Goal: Transaction & Acquisition: Purchase product/service

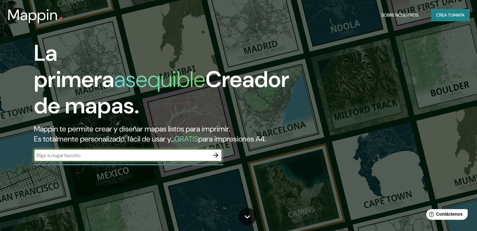
click at [456, 12] on font "mapa" at bounding box center [458, 15] width 11 height 6
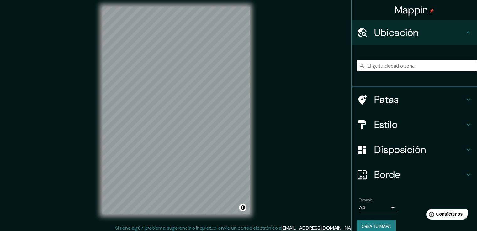
scroll to position [7, 0]
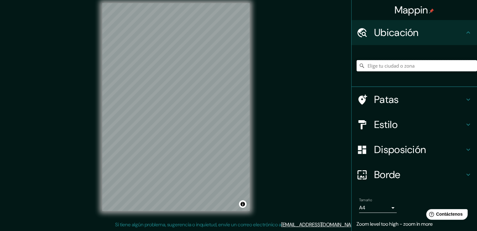
click at [391, 69] on input "Elige tu ciudad o zona" at bounding box center [416, 65] width 120 height 11
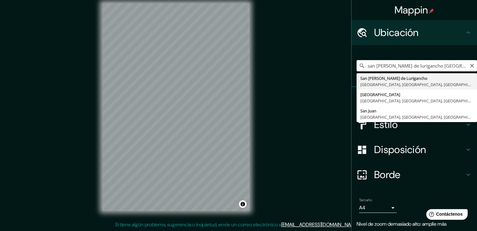
type input "San [PERSON_NAME] De Lurigancho, [GEOGRAPHIC_DATA], [GEOGRAPHIC_DATA], [GEOGRAP…"
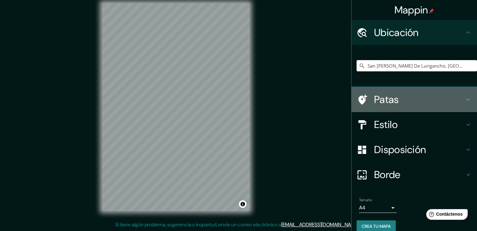
click at [464, 99] on icon at bounding box center [468, 100] width 8 height 8
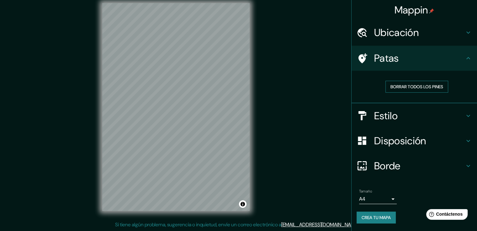
click at [411, 86] on font "Borrar todos los pines" at bounding box center [416, 87] width 53 height 6
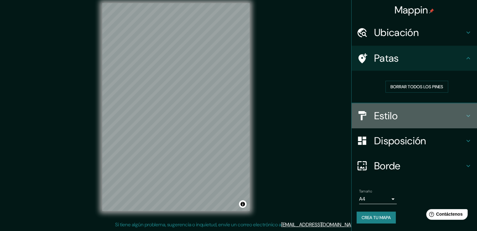
click at [450, 111] on h4 "Estilo" at bounding box center [419, 116] width 90 height 13
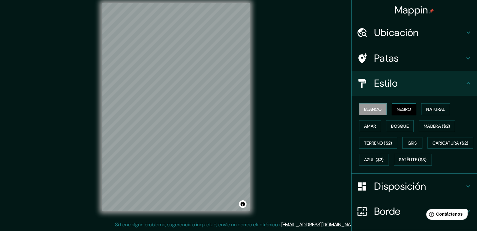
click at [399, 104] on button "Negro" at bounding box center [403, 109] width 25 height 12
click at [434, 103] on button "Natural" at bounding box center [435, 109] width 29 height 12
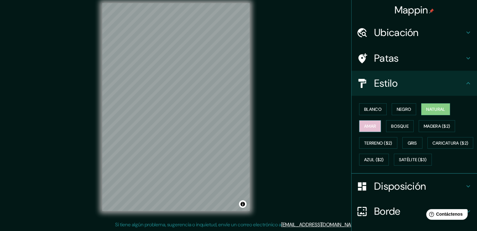
click at [367, 128] on font "Amar" at bounding box center [370, 126] width 12 height 6
click at [391, 127] on font "Bosque" at bounding box center [400, 126] width 18 height 6
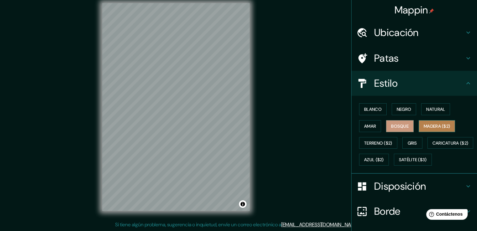
click at [445, 128] on font "Madera ($2)" at bounding box center [436, 126] width 26 height 6
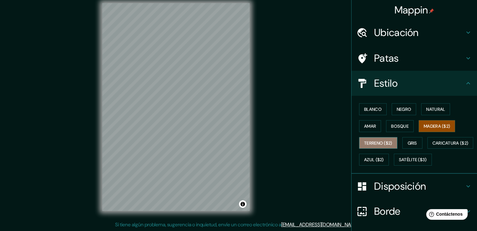
click at [384, 143] on font "Terreno ($2)" at bounding box center [378, 143] width 28 height 6
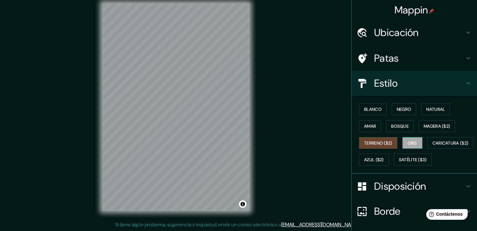
click at [402, 143] on button "Gris" at bounding box center [412, 143] width 20 height 12
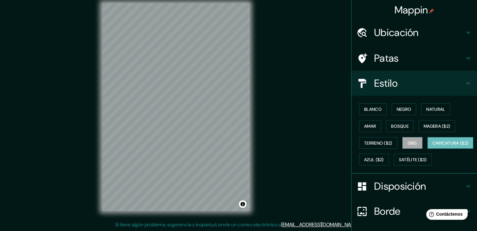
click at [432, 146] on font "Caricatura ($2)" at bounding box center [450, 143] width 36 height 6
click at [383, 161] on font "Azul ($2)" at bounding box center [374, 160] width 20 height 6
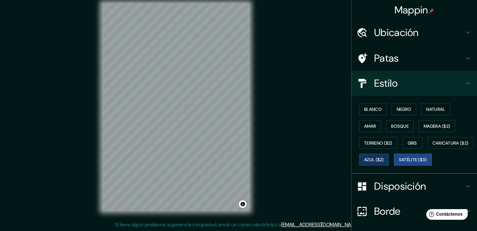
click at [393, 166] on button "Satélite ($3)" at bounding box center [412, 160] width 38 height 12
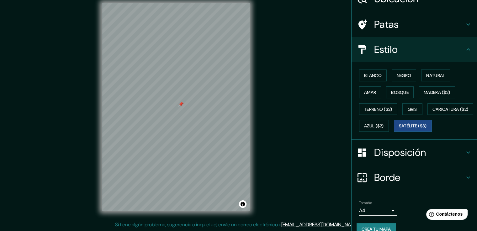
scroll to position [61, 0]
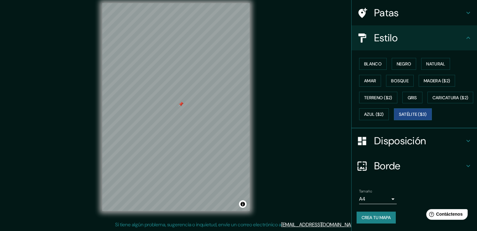
click at [397, 140] on font "Disposición" at bounding box center [400, 140] width 52 height 13
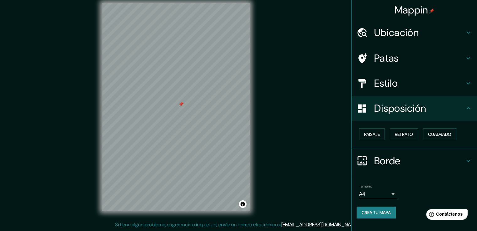
scroll to position [0, 0]
click at [381, 134] on button "Paisaje" at bounding box center [372, 134] width 26 height 12
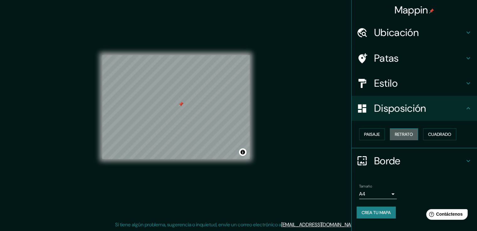
click at [399, 131] on font "Retrato" at bounding box center [403, 134] width 18 height 8
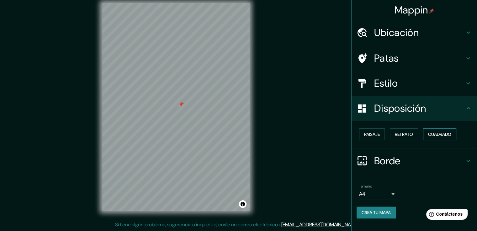
click at [436, 132] on font "Cuadrado" at bounding box center [439, 135] width 23 height 6
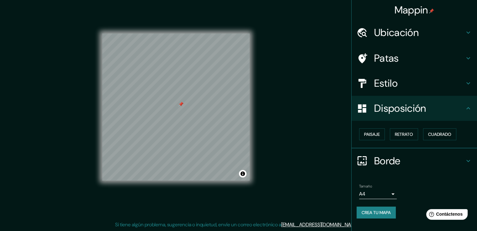
click at [388, 191] on body "Mappin Ubicación [GEOGRAPHIC_DATA][PERSON_NAME], [GEOGRAPHIC_DATA], [GEOGRAPHIC…" at bounding box center [238, 108] width 477 height 231
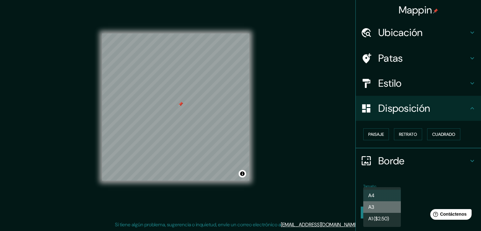
click at [369, 212] on li "A3" at bounding box center [382, 207] width 38 height 12
type input "a4"
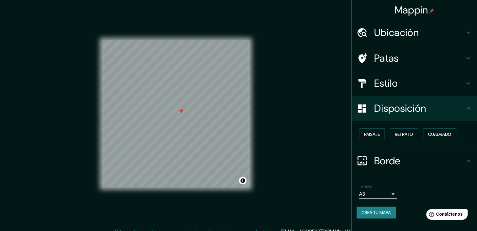
click at [413, 77] on h4 "Estilo" at bounding box center [419, 83] width 90 height 13
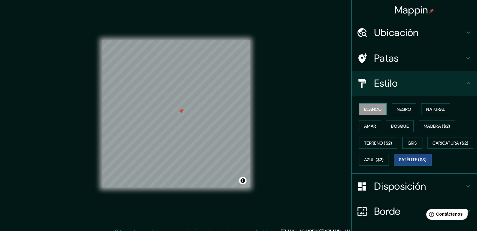
click at [373, 111] on font "Blanco" at bounding box center [373, 110] width 18 height 6
click at [399, 111] on font "Negro" at bounding box center [403, 110] width 15 height 6
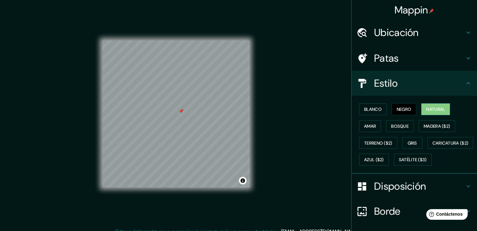
click at [434, 110] on font "Natural" at bounding box center [435, 110] width 19 height 6
click at [370, 126] on font "Amar" at bounding box center [370, 126] width 12 height 6
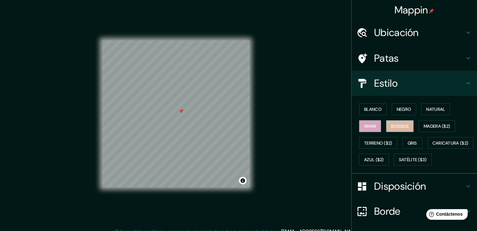
click at [391, 127] on font "Bosque" at bounding box center [400, 126] width 18 height 6
click at [425, 130] on button "Madera ($2)" at bounding box center [436, 126] width 36 height 12
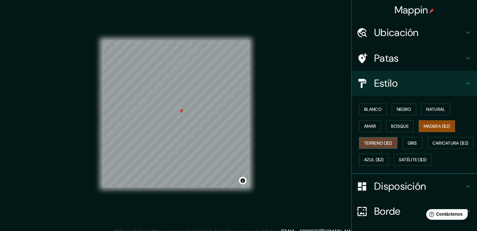
click at [372, 142] on font "Terreno ($2)" at bounding box center [378, 143] width 28 height 6
click at [419, 140] on div "Blanco Negro Natural Amar Bosque Madera ($2) Terreno ($2) Gris Caricatura ($2) …" at bounding box center [416, 134] width 120 height 67
click at [412, 140] on font "Gris" at bounding box center [411, 143] width 9 height 6
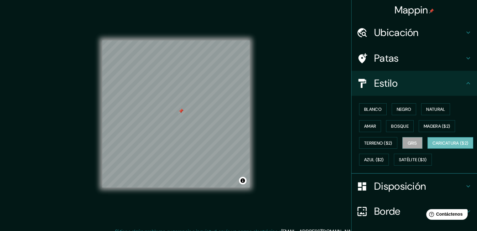
click at [432, 146] on font "Caricatura ($2)" at bounding box center [450, 143] width 36 height 6
click at [383, 157] on font "Azul ($2)" at bounding box center [374, 160] width 20 height 6
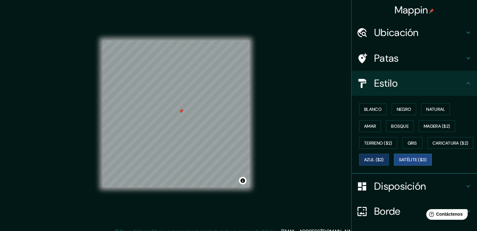
click at [393, 166] on button "Satélite ($3)" at bounding box center [412, 160] width 38 height 12
click at [369, 112] on font "Blanco" at bounding box center [373, 110] width 18 height 6
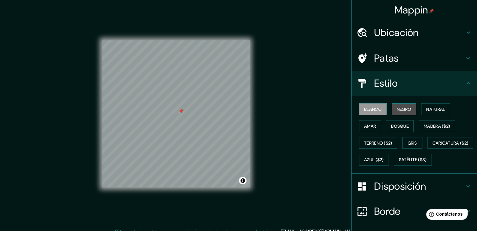
click at [396, 110] on font "Negro" at bounding box center [403, 110] width 15 height 6
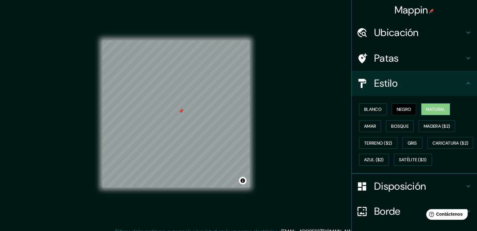
click at [429, 112] on font "Natural" at bounding box center [435, 110] width 19 height 6
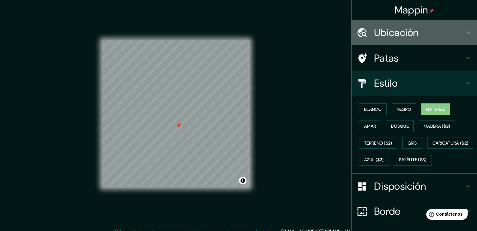
click at [433, 33] on h4 "Ubicación" at bounding box center [419, 32] width 90 height 13
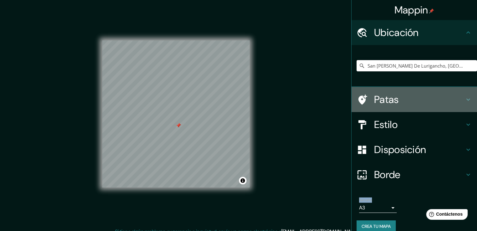
click at [420, 97] on h4 "Patas" at bounding box center [419, 99] width 90 height 13
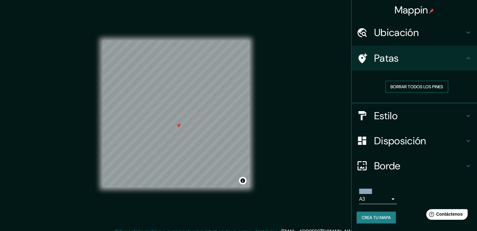
click at [412, 91] on button "Borrar todos los pines" at bounding box center [416, 87] width 63 height 12
click at [397, 114] on font "Estilo" at bounding box center [385, 115] width 23 height 13
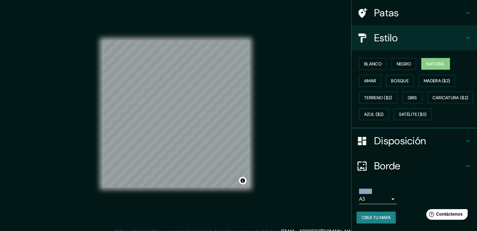
click at [431, 145] on h4 "Disposición" at bounding box center [419, 141] width 90 height 13
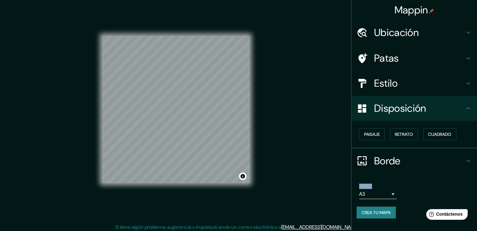
scroll to position [7, 0]
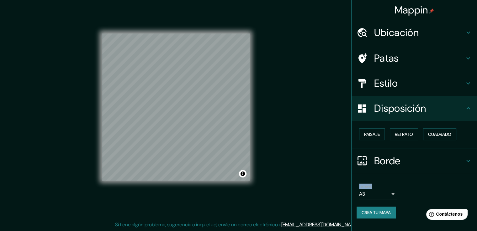
click at [360, 212] on button "Crea tu mapa" at bounding box center [375, 213] width 39 height 12
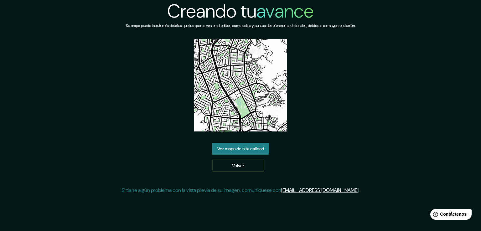
click at [248, 149] on font "Ver mapa de alta calidad" at bounding box center [240, 149] width 47 height 6
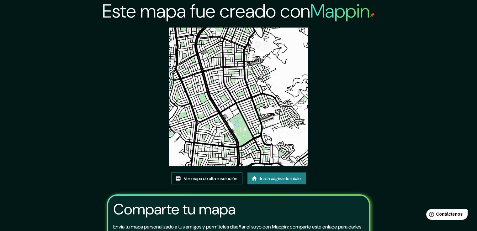
click at [216, 177] on font "Ver mapa de alta resolución" at bounding box center [211, 179] width 54 height 6
